Goal: Communication & Community: Answer question/provide support

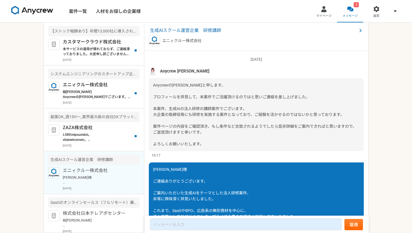
scroll to position [672, 0]
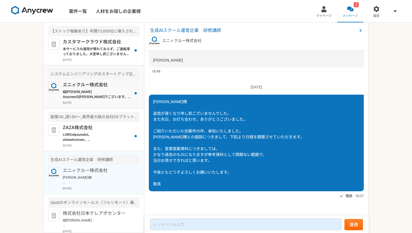
click at [98, 96] on p "組[PERSON_NAME] Anycrewの[PERSON_NAME]でございます。 本日、別件にてご面談ありがとうございました。 こちら別の営業案件ですが…" at bounding box center [97, 94] width 69 height 10
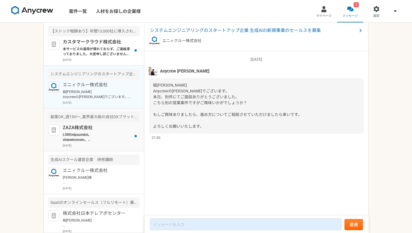
click at [84, 138] on p at bounding box center [97, 137] width 69 height 10
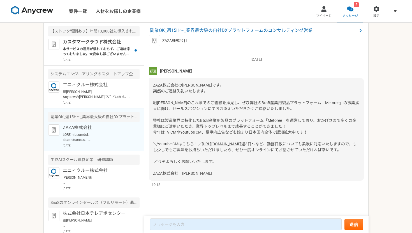
scroll to position [11, 0]
click at [96, 57] on div "カスタマークラウド株式会社 本サービスの運用が慣れておらず、ご連絡滞っておりました。大変申し訳ございません。 一度、お話させていただければと存じます。 日程調…" at bounding box center [101, 50] width 77 height 23
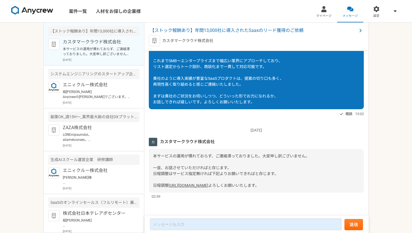
scroll to position [75, 0]
click at [232, 15] on nav "案件一覧 人材をお探しの企業様 マイページ メッセージ 設定" at bounding box center [206, 11] width 412 height 22
click at [215, 193] on div "2025/08/09（土） カスタマークラウド株式会社 本サービスの運用が慣れておらず、ご連絡滞っておりました。大変申し訳ございません。 一度、お話させていた…" at bounding box center [256, 161] width 215 height 78
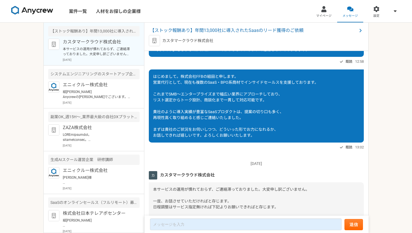
scroll to position [0, 0]
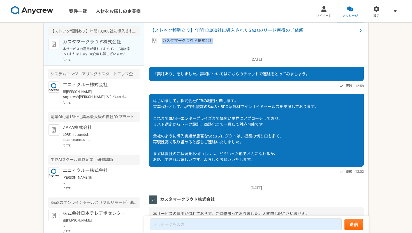
drag, startPoint x: 164, startPoint y: 41, endPoint x: 213, endPoint y: 40, distance: 49.4
click at [213, 40] on p "カスタマークラウド株式会社" at bounding box center [187, 41] width 51 height 6
copy p "カスタマークラウド株式会社"
click at [91, 124] on p "ZAZA株式会社" at bounding box center [97, 127] width 69 height 7
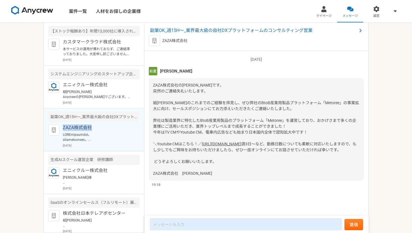
scroll to position [11, 0]
click at [260, 164] on div "ZAZA株式会社の河内です。 突然のご連絡失礼いたします。 組田夏生様のこれまでのご経験を拝見し、ぜひ弊社のBtoB産業用製品プラットフォーム「Metoree…" at bounding box center [256, 129] width 215 height 103
drag, startPoint x: 154, startPoint y: 80, endPoint x: 179, endPoint y: 80, distance: 24.7
click at [179, 83] on span "ZAZA株式会社の河内です。 突然のご連絡失礼いたします。 組田夏生様のこれまでのご経験を拝見し、ぜひ弊社のBtoB産業用製品プラットフォーム「Metoree…" at bounding box center [256, 114] width 206 height 63
copy span "ZAZA株式会社"
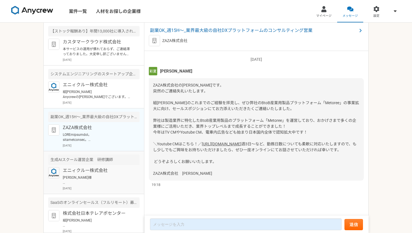
click at [98, 177] on p "[PERSON_NAME]様 返信が遅くなり申し訳ございませんでした。 また先日、お打ち合わせ、ありがとうございました。 ご紹介いただいた別案件の件、承知いた…" at bounding box center [97, 180] width 69 height 10
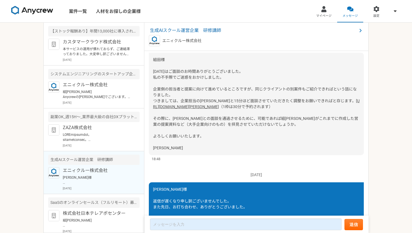
scroll to position [672, 0]
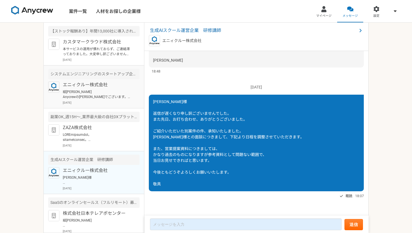
click at [98, 99] on p "組[PERSON_NAME] Anycrewの[PERSON_NAME]でございます。 本日、別件にてご面談ありがとうございました。 こちら別の営業案件ですが…" at bounding box center [97, 94] width 69 height 10
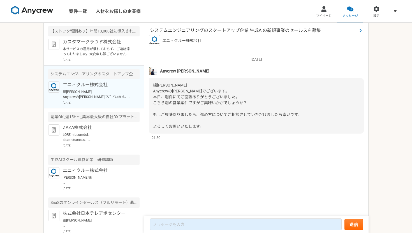
click at [221, 32] on span "システムエンジニアリングのスタートアップ企業 生成AIの新規事業のセールスを募集" at bounding box center [253, 30] width 207 height 7
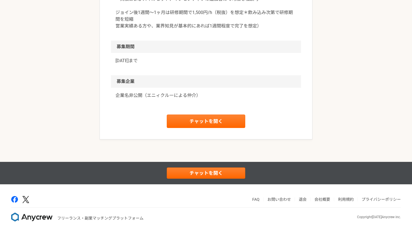
scroll to position [639, 0]
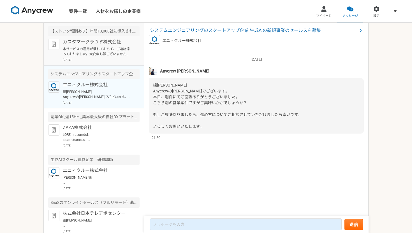
click at [89, 57] on div "カスタマークラウド株式会社 本サービスの運用が慣れておらず、ご連絡滞っておりました。大変申し訳ございません。 一度、お話させていただければと存じます。 日程調…" at bounding box center [101, 50] width 77 height 23
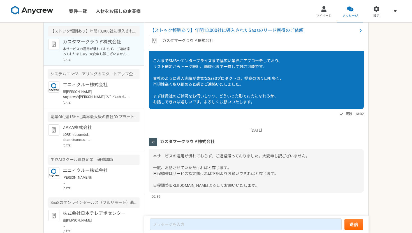
scroll to position [75, 0]
click at [105, 145] on p "[DATE]" at bounding box center [101, 146] width 77 height 4
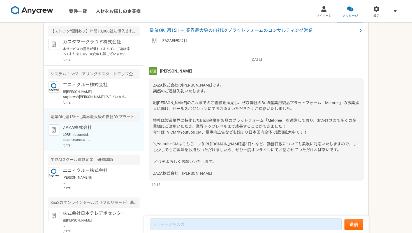
scroll to position [11, 0]
click at [103, 96] on p "組[PERSON_NAME] Anycrewの[PERSON_NAME]でございます。 本日、別件にてご面談ありがとうございました。 こちら別の営業案件ですが…" at bounding box center [97, 94] width 69 height 10
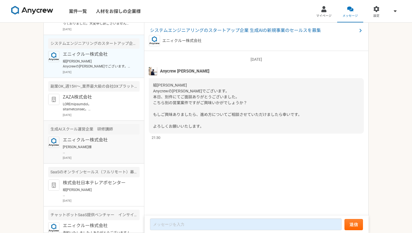
scroll to position [31, 0]
click at [89, 191] on p "組[PERSON_NAME] お世話になっております。 ご対応いただきありがとうございます。 引き続きよろしくお願いいたします。" at bounding box center [97, 192] width 69 height 10
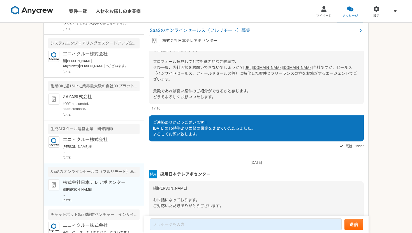
scroll to position [31, 0]
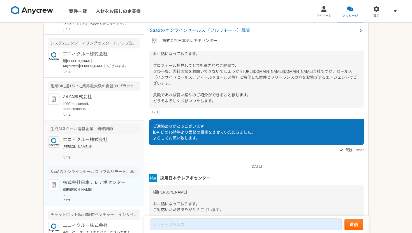
click at [90, 149] on p "[PERSON_NAME]様 返信が遅くなり申し訳ございませんでした。 また先日、お打ち合わせ、ありがとうございました。 ご紹介いただいた別案件の件、承知いた…" at bounding box center [97, 149] width 69 height 10
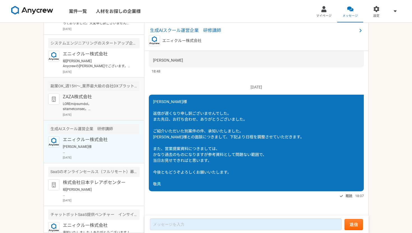
click at [93, 117] on article "副業OK_週15H〜_業界最大級の自社DXプラットフォームのコンサルティング営業 ZAZA株式会社 2025年8月7日" at bounding box center [94, 99] width 100 height 43
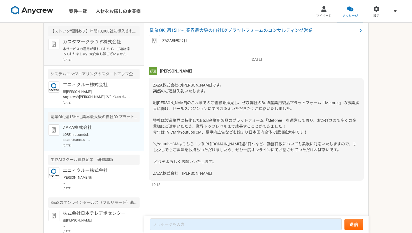
click at [91, 53] on p "本サービスの運用が慣れておらず、ご連絡滞っておりました。大変申し訳ございません。 一度、お話させていただければと存じます。 日程調整はサービス指定無ければ下記…" at bounding box center [97, 52] width 69 height 10
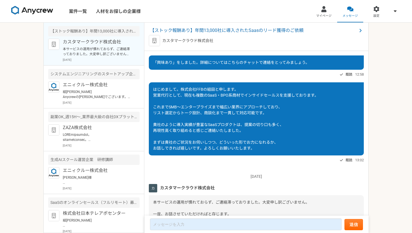
scroll to position [75, 0]
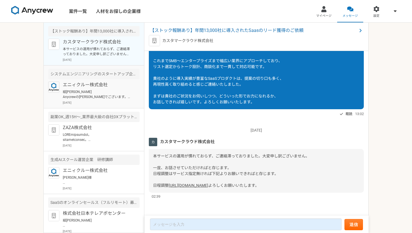
click at [83, 97] on p "組[PERSON_NAME] Anycrewの[PERSON_NAME]でございます。 本日、別件にてご面談ありがとうございました。 こちら別の営業案件ですが…" at bounding box center [97, 94] width 69 height 10
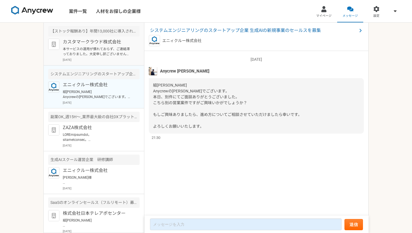
click at [95, 61] on p "[DATE]" at bounding box center [101, 60] width 77 height 4
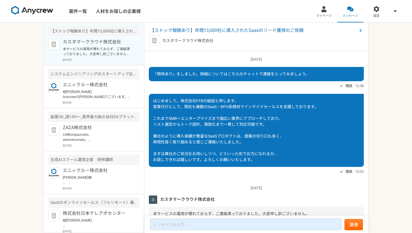
scroll to position [75, 0]
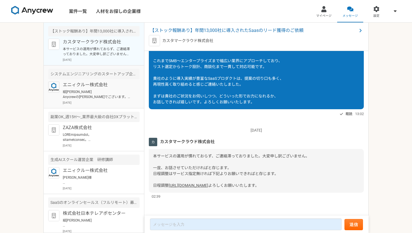
click at [89, 96] on p "組[PERSON_NAME] Anycrewの[PERSON_NAME]でございます。 本日、別件にてご面談ありがとうございました。 こちら別の営業案件ですが…" at bounding box center [97, 94] width 69 height 10
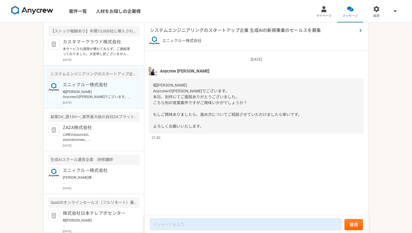
click at [214, 30] on span "システムエンジニアリングのスタートアップ企業 生成AIの新規事業のセールスを募集" at bounding box center [253, 30] width 207 height 7
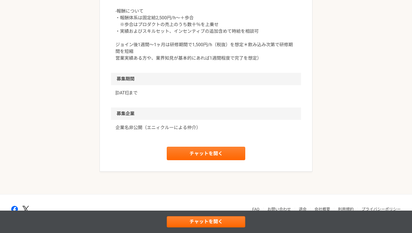
scroll to position [623, 0]
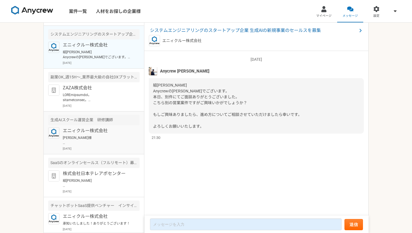
scroll to position [41, 0]
click at [99, 194] on article "SaaSのオンラインセールス（フルリモート）募集 株式会社日本テレアポセンター 組田夏生 様 お世話になっております。 ご対応いただきありがとうございます。 …" at bounding box center [94, 175] width 100 height 43
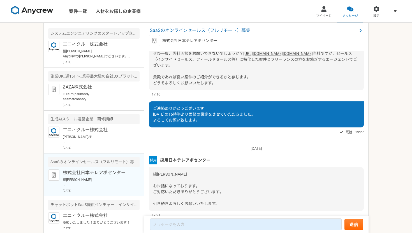
scroll to position [48, 0]
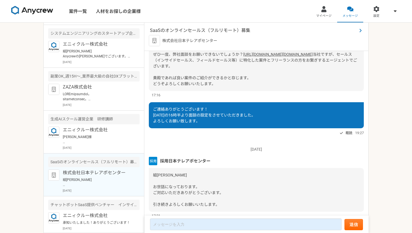
click at [216, 29] on span "SaaSのオンラインセールス（フルリモート）募集" at bounding box center [253, 30] width 207 height 7
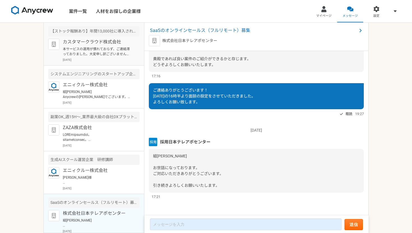
click at [76, 52] on p "本サービスの運用が慣れておらず、ご連絡滞っておりました。大変申し訳ございません。 一度、お話させていただければと存じます。 日程調整はサービス指定無ければ下記…" at bounding box center [97, 52] width 69 height 10
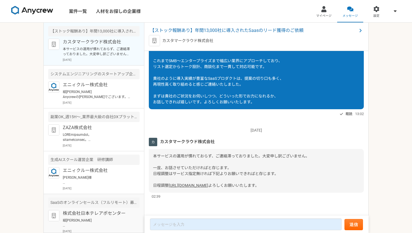
scroll to position [32, 0]
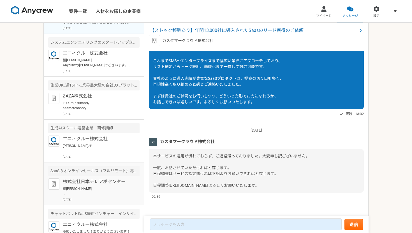
click at [94, 195] on p "組[PERSON_NAME] お世話になっております。 ご対応いただきありがとうございます。 引き続きよろしくお願いいたします。" at bounding box center [97, 191] width 69 height 10
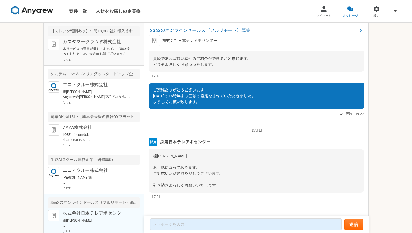
click at [98, 58] on p "[DATE]" at bounding box center [101, 60] width 77 height 4
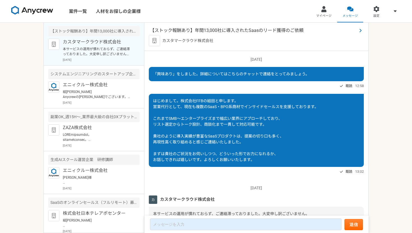
click at [254, 29] on span "【ストック報酬あり】年間13,000社に導入されたSaasのリード獲得のご依頼" at bounding box center [253, 30] width 207 height 7
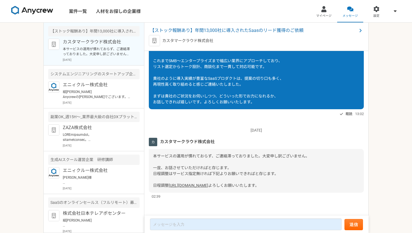
click at [208, 183] on link "https://f82jyx0mblu.jp.larksuite.com/scheduler/e8035dfb2f1b56a2" at bounding box center [189, 185] width 40 height 4
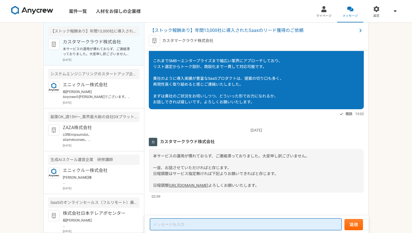
click at [204, 225] on textarea at bounding box center [246, 225] width 192 height 12
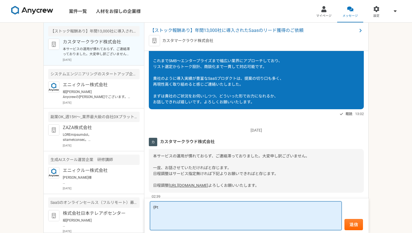
type textarea "伊"
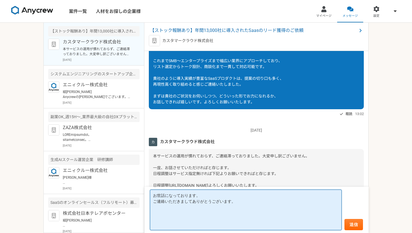
paste textarea "村脇"
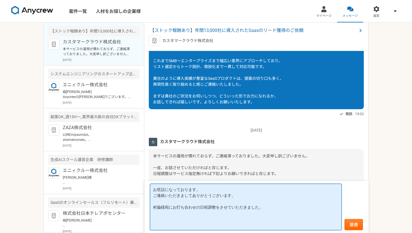
paste textarea "8月15日 (金曜日) 16:00 - 17:00"
drag, startPoint x: 172, startPoint y: 207, endPoint x: 324, endPoint y: 207, distance: 151.9
click at [324, 207] on textarea "お世話になっております。 ご連絡いただきましてありがとうございます。 村脇様宛にお打ち合わせの日程調整をさせていただきました。 8月15日 (金曜日) 16:…" at bounding box center [246, 207] width 192 height 47
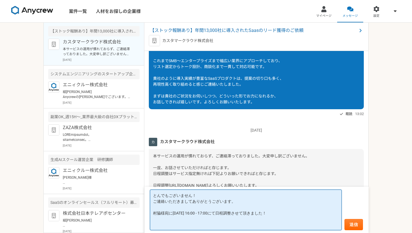
click at [311, 223] on textarea "とんでもございません！ ご連絡いただきましてありがとうございます。 村脇様宛に8月15日 (金曜日) 16:00 - 17:00にて日程調整させて頂きました！" at bounding box center [246, 210] width 192 height 41
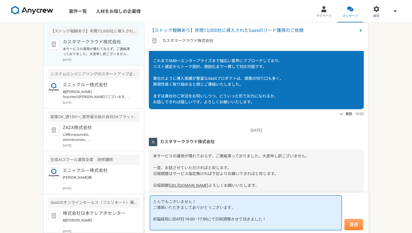
type textarea "とんでもございません！ ご連絡いただきましてありがとうございます。 村脇様宛に8月15日 (金曜日) 16:00 - 17:00にて日程調整させて頂きました！"
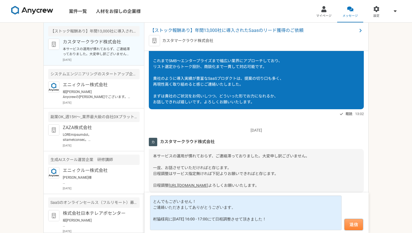
click at [352, 224] on button "送信" at bounding box center [354, 224] width 19 height 11
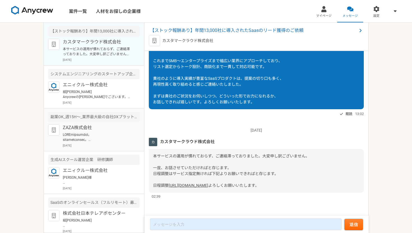
scroll to position [135, 0]
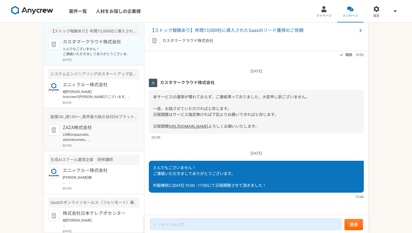
click at [94, 130] on p "ZAZA株式会社" at bounding box center [97, 127] width 69 height 7
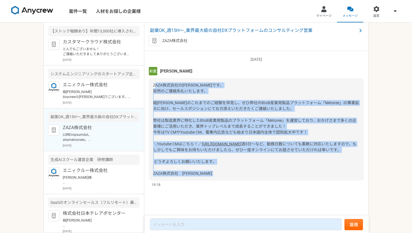
drag, startPoint x: 153, startPoint y: 79, endPoint x: 230, endPoint y: 193, distance: 137.5
click at [230, 188] on div "2025/08/07（木） 河内彩夏 ZAZA株式会社の河内です。 突然のご連絡失礼いたします。 組田夏生様のこれまでのご経験を拝見し、ぜひ弊社のBtoB産業…" at bounding box center [256, 119] width 215 height 137
copy div "ZAZA株式会社の河内です。 突然のご連絡失礼いたします。 組田夏生様のこれまでのご経験を拝見し、ぜひ弊社のBtoB産業用製品プラットフォーム「Metoree…"
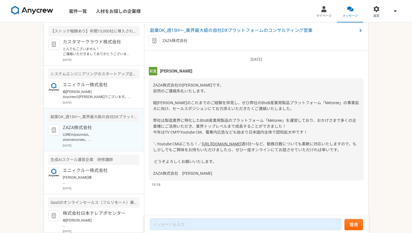
click at [242, 181] on div "ZAZA株式会社の河内です。 突然のご連絡失礼いたします。 組田夏生様のこれまでのご経験を拝見し、ぜひ弊社のBtoB産業用製品プラットフォーム「Metoree…" at bounding box center [256, 129] width 215 height 103
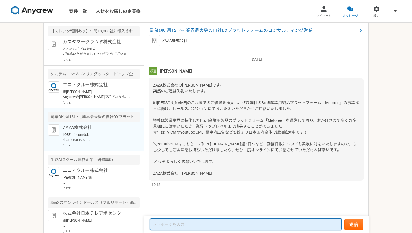
click at [215, 220] on textarea at bounding box center [246, 225] width 192 height 12
paste textarea "ZAZA株式会社 河内様 お世話になっております。 株式会社FFBの組田と申します。 このたびはご連絡いただき、誠にありがとうございます。 御社の「Metor…"
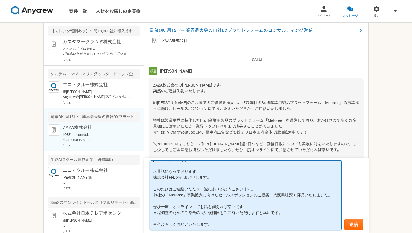
scroll to position [0, 0]
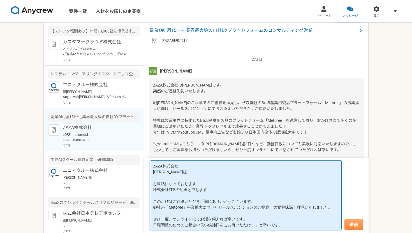
type textarea "ZAZA株式会社 河内様 お世話になっております。 株式会社FFBの組田と申します。 このたびはご連絡いただき、誠にありがとうございます。 御社の「Metor…"
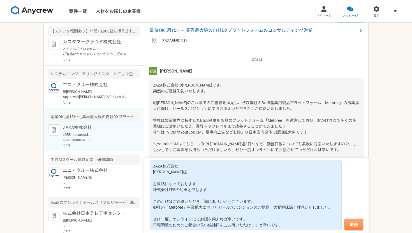
click at [353, 228] on button "送信" at bounding box center [354, 224] width 19 height 11
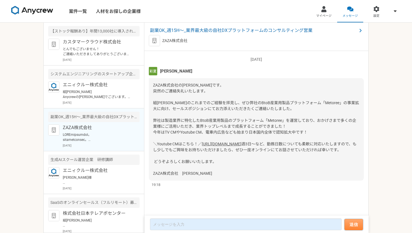
scroll to position [124, 0]
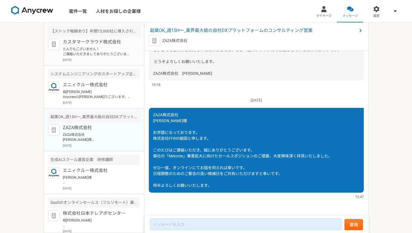
click at [85, 64] on article "【ストック報酬あり】年間13,000社に導入されたSaasのリード獲得のご依頼 カスタマークラウド株式会社 とんでもございません！ ご連絡いただきましてありが…" at bounding box center [94, 44] width 100 height 43
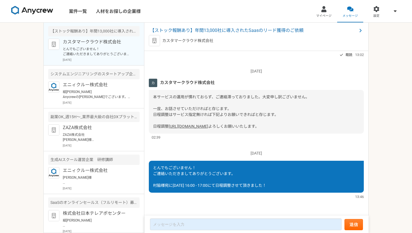
scroll to position [135, 0]
click at [226, 30] on span "【ストック報酬あり】年間13,000社に導入されたSaasのリード獲得のご依頼" at bounding box center [253, 30] width 207 height 7
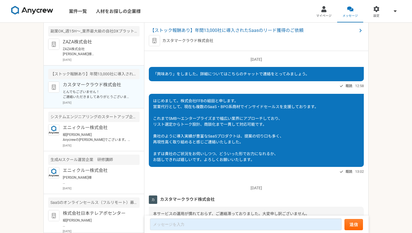
scroll to position [135, 0]
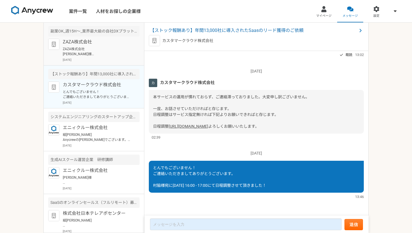
click at [96, 57] on div "ZAZA株式会社 ZAZA株式会社 河内様 お世話になっております。 株式会社FFBの組田と申します。 このたびはご連絡いただき、誠にありがとうございます。 …" at bounding box center [101, 50] width 77 height 23
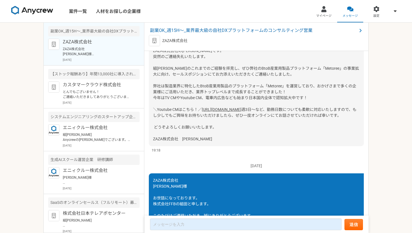
scroll to position [124, 0]
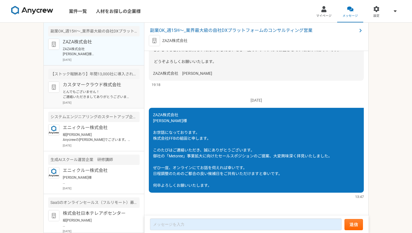
click at [91, 104] on p "2025年8月12日" at bounding box center [101, 103] width 77 height 4
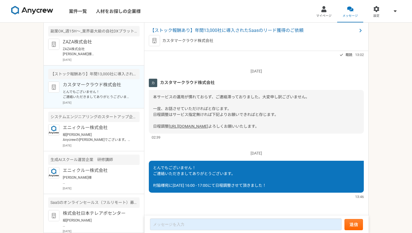
scroll to position [135, 0]
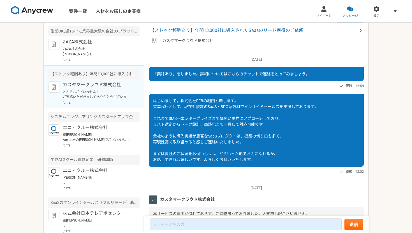
scroll to position [135, 0]
